Goal: Task Accomplishment & Management: Use online tool/utility

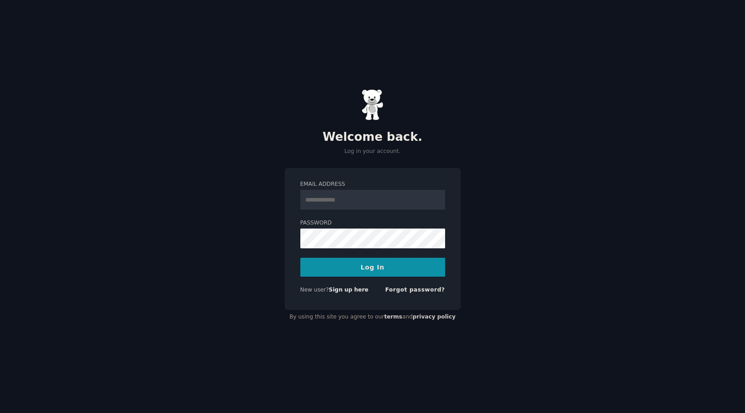
type input "**********"
click at [383, 262] on button "Log In" at bounding box center [372, 267] width 145 height 19
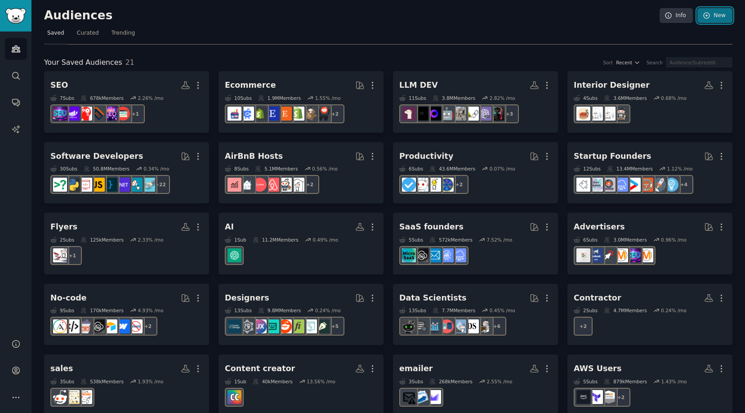
click at [707, 14] on icon at bounding box center [707, 16] width 6 height 6
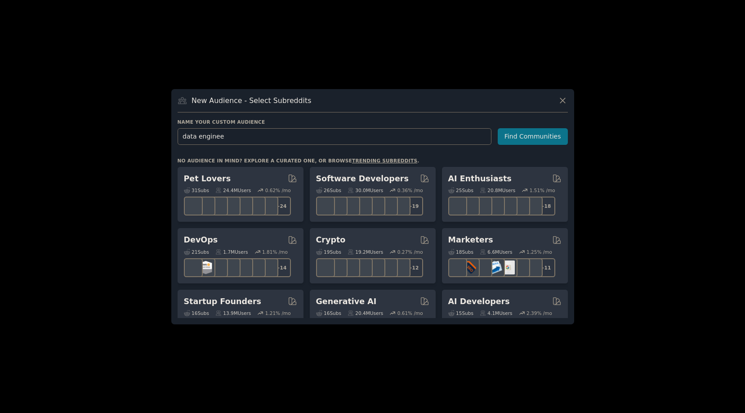
type input "data engineer"
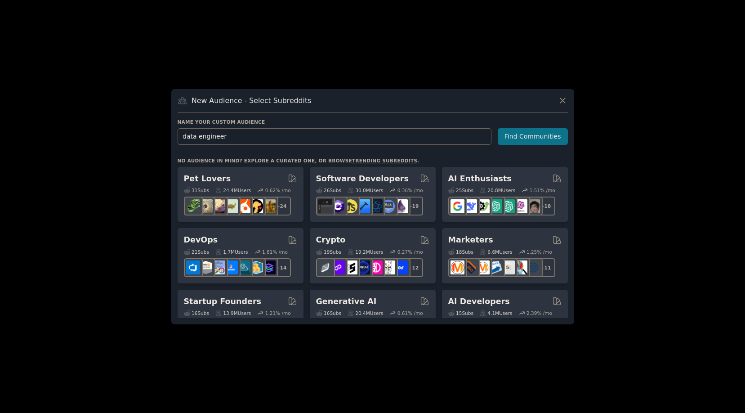
click button "Find Communities" at bounding box center [533, 136] width 70 height 17
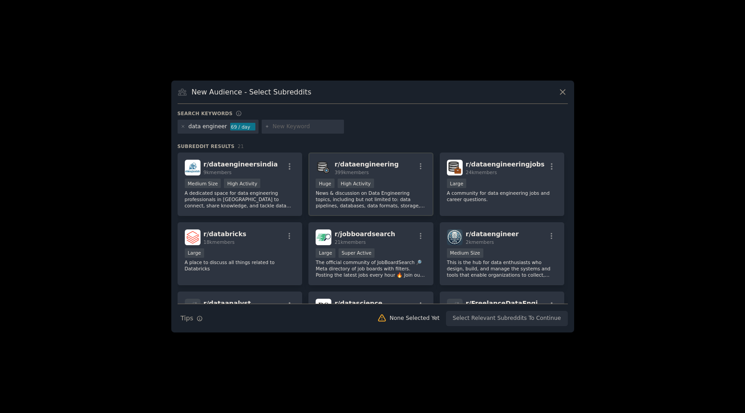
click at [374, 195] on p "News & discussion on Data Engineering topics, including but not limited to: dat…" at bounding box center [371, 199] width 111 height 19
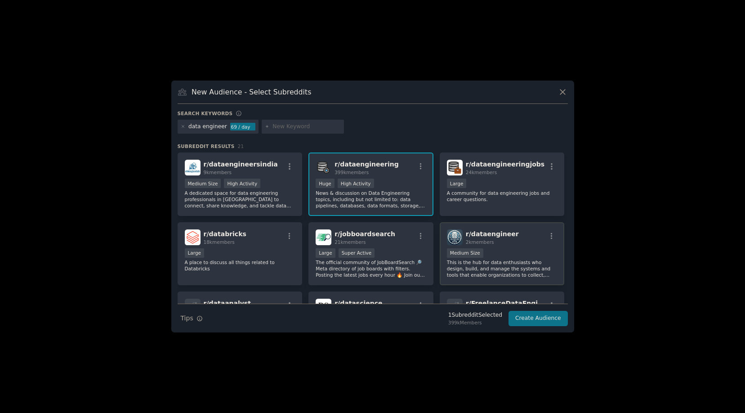
drag, startPoint x: 501, startPoint y: 272, endPoint x: 453, endPoint y: 260, distance: 49.5
click at [501, 272] on p "This is the hub for data enthusiasts who design, build, and manage the systems …" at bounding box center [502, 268] width 111 height 19
click at [239, 249] on div "Large" at bounding box center [240, 253] width 111 height 11
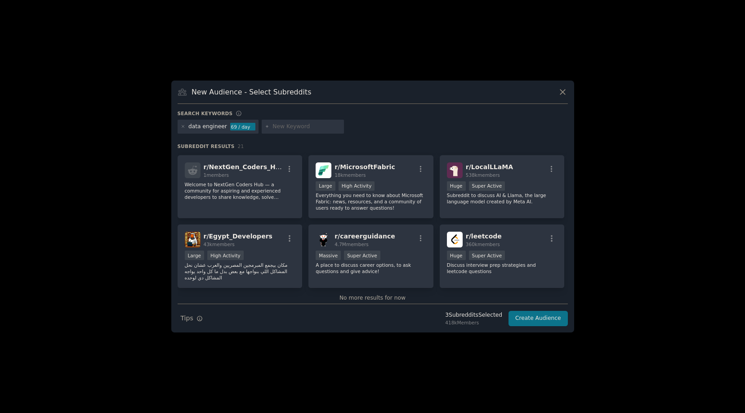
scroll to position [345, 0]
click at [544, 316] on button "Create Audience" at bounding box center [538, 318] width 59 height 15
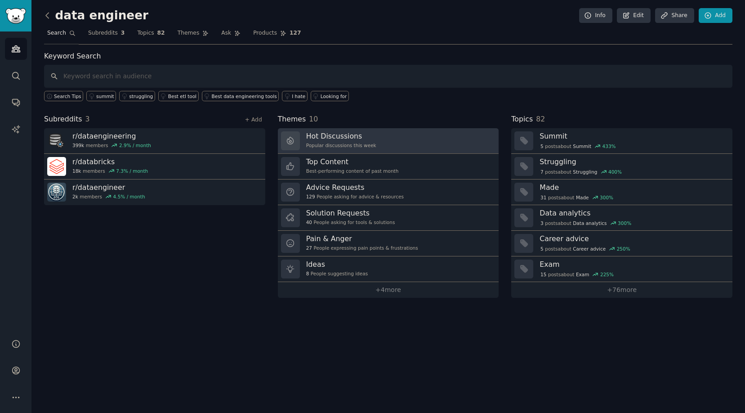
click at [336, 145] on div "Popular discussions this week" at bounding box center [341, 145] width 70 height 6
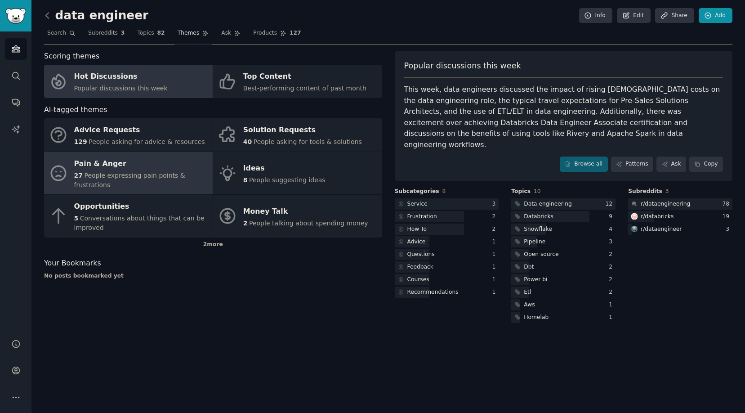
click at [169, 172] on span "People expressing pain points & frustrations" at bounding box center [129, 180] width 111 height 17
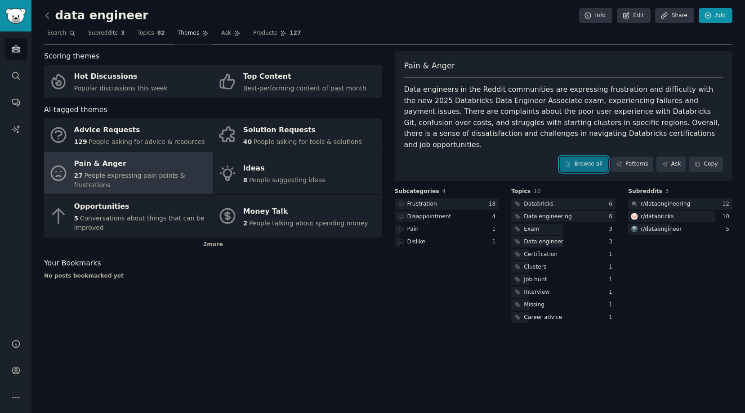
click at [578, 156] on link "Browse all" at bounding box center [584, 163] width 48 height 15
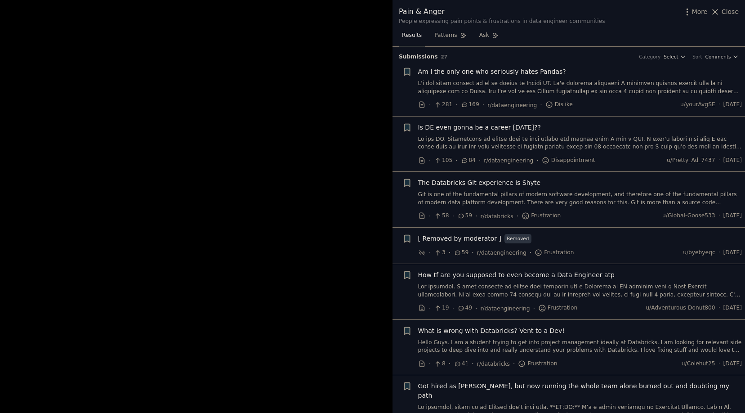
click at [540, 137] on link at bounding box center [580, 143] width 324 height 16
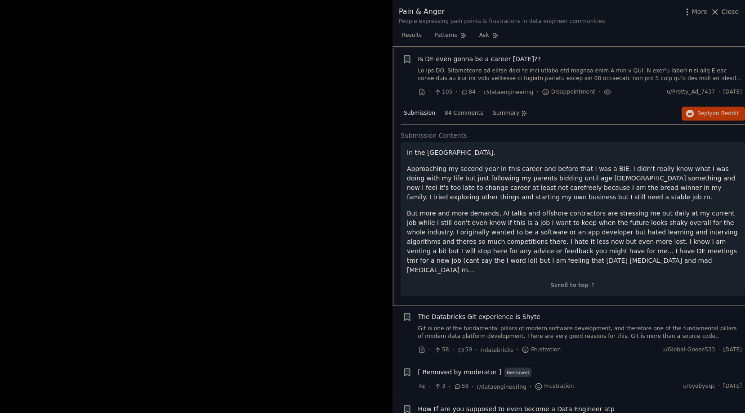
scroll to position [70, 0]
click at [638, 226] on p "But more and more demands, AI talks and offshore contractors are stressing me o…" at bounding box center [573, 240] width 332 height 66
click at [723, 121] on div "Submission 84 Comments Summary Reply on Reddit" at bounding box center [573, 113] width 344 height 22
click at [722, 116] on span "Reply on Reddit" at bounding box center [717, 112] width 41 height 8
